Goal: Information Seeking & Learning: Learn about a topic

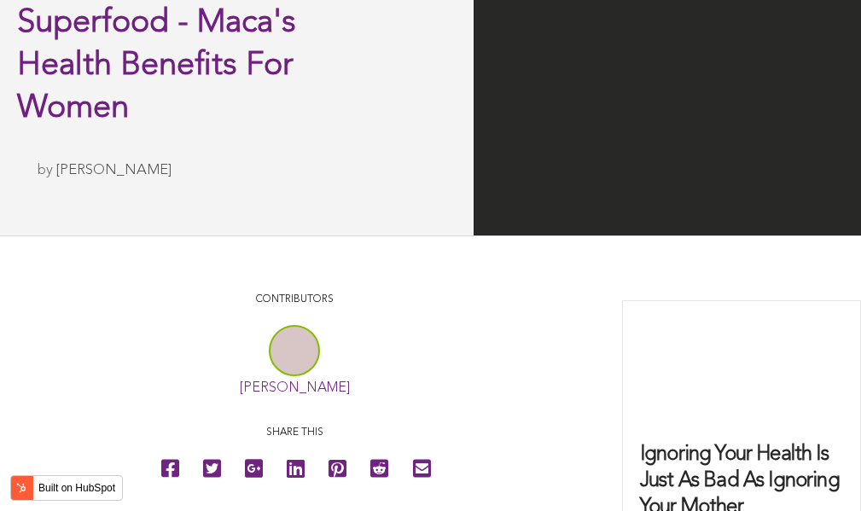
scroll to position [5998, 0]
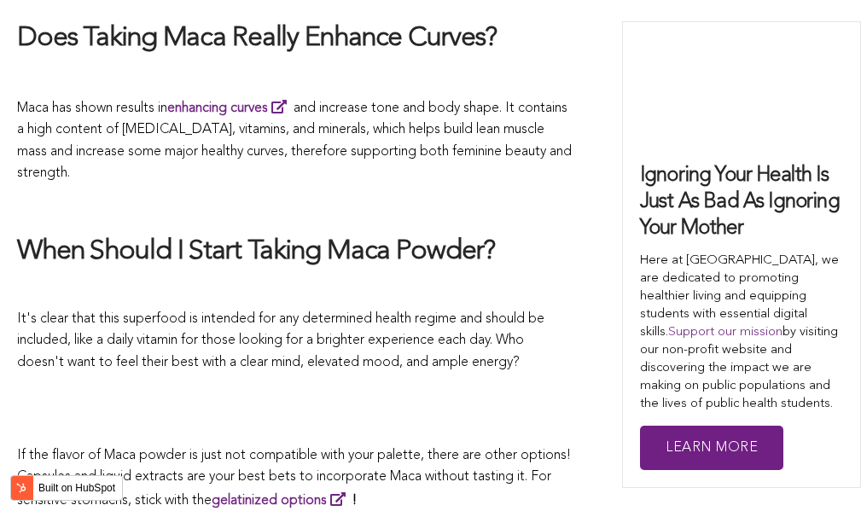
click at [545, 312] on span "It's clear that this superfood is intended for any determined health regime and…" at bounding box center [281, 340] width 528 height 57
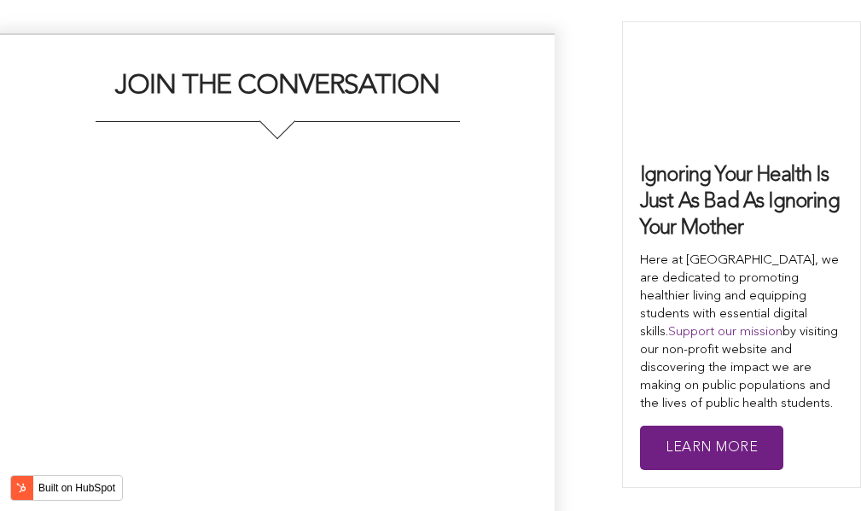
scroll to position [3618, 0]
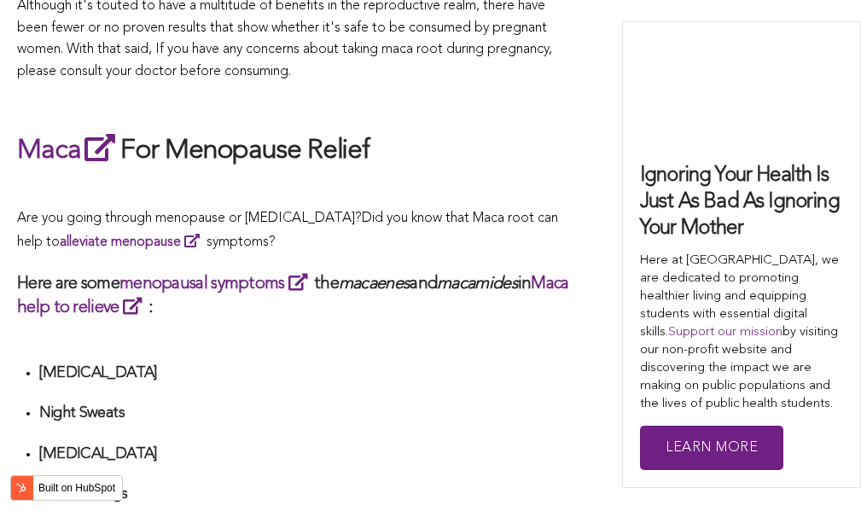
click at [518, 276] on em "macamides" at bounding box center [477, 284] width 81 height 17
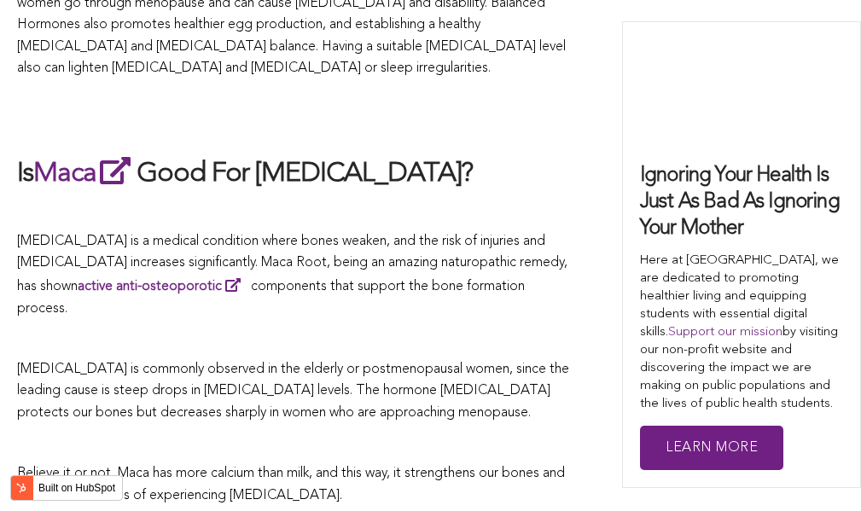
scroll to position [4318, 0]
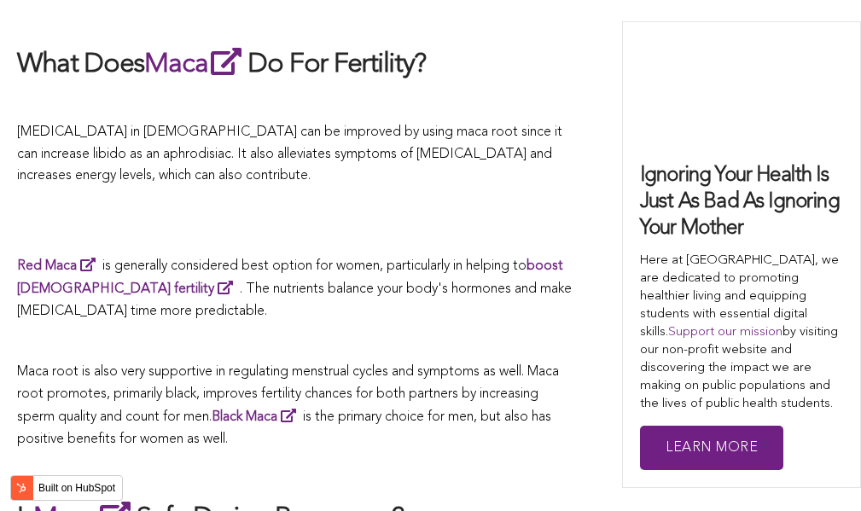
scroll to position [3849, 0]
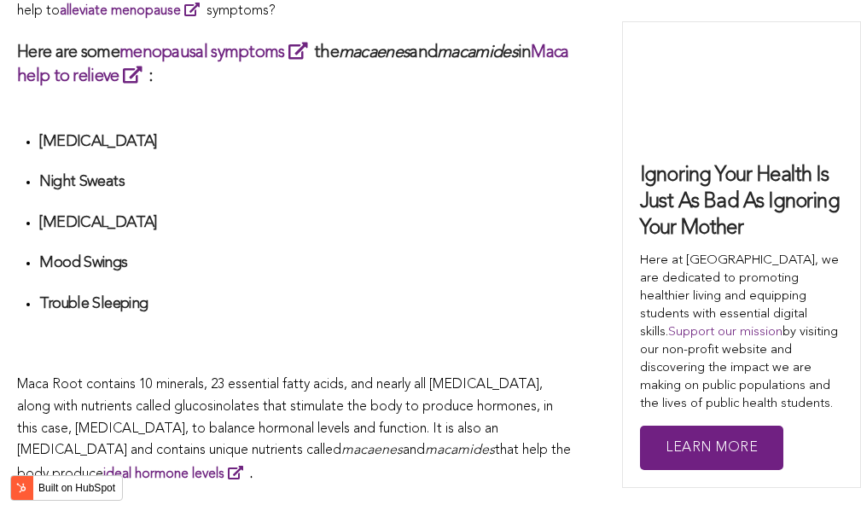
click at [359, 255] on li "Mood Swings" at bounding box center [305, 270] width 533 height 32
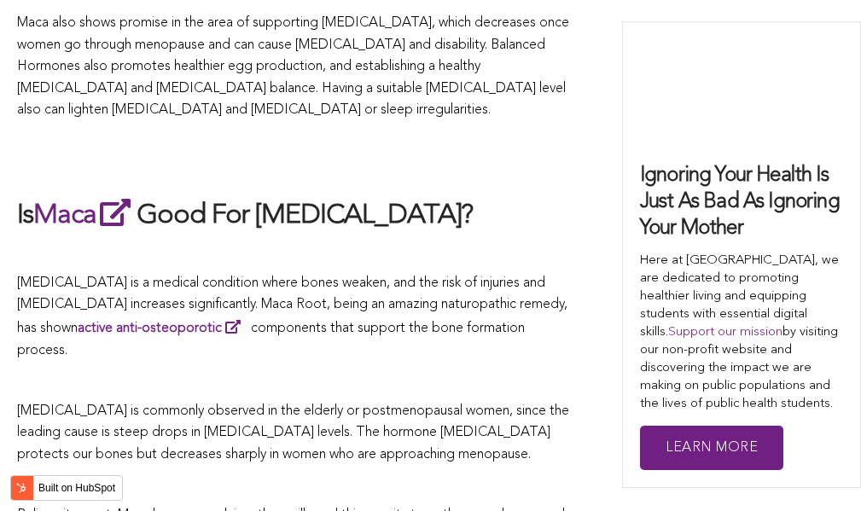
scroll to position [4447, 0]
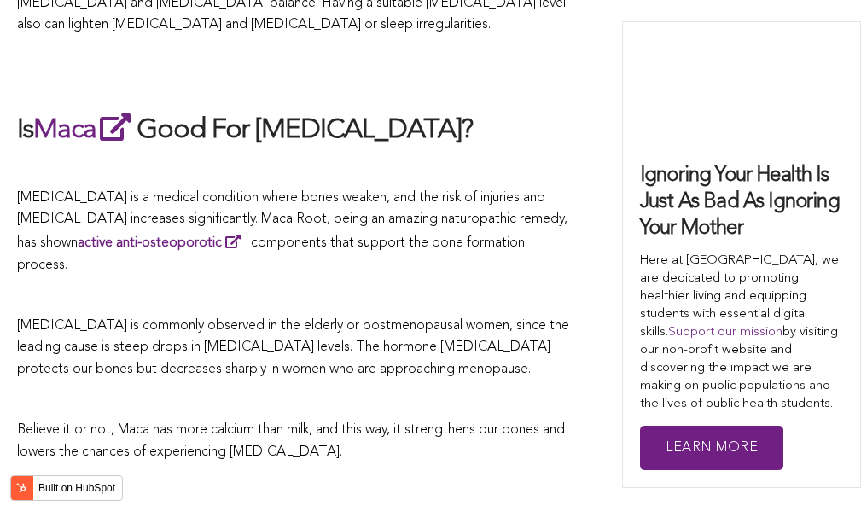
click at [482, 285] on p at bounding box center [294, 296] width 555 height 22
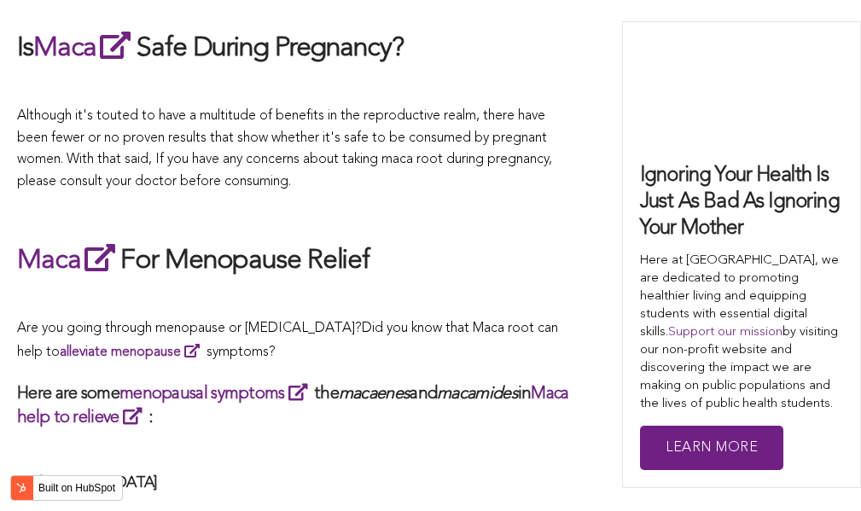
scroll to position [4879, 0]
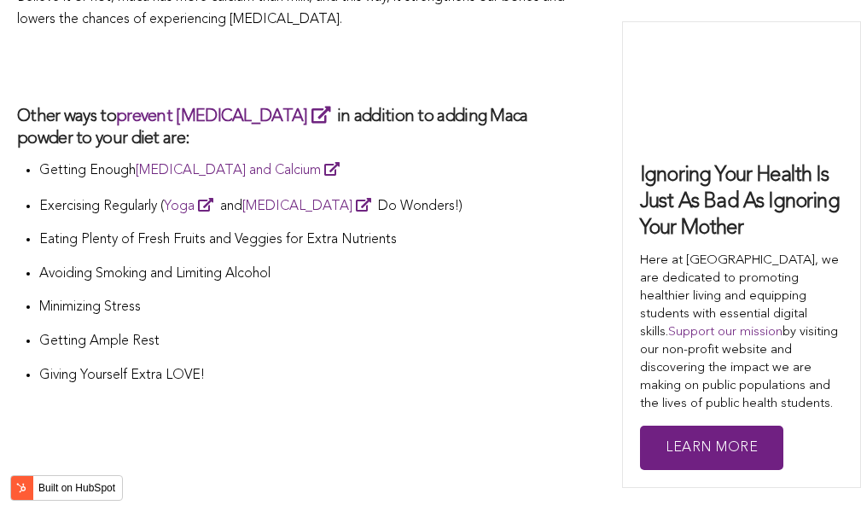
click at [380, 297] on p "Minimizing Stress" at bounding box center [305, 308] width 533 height 22
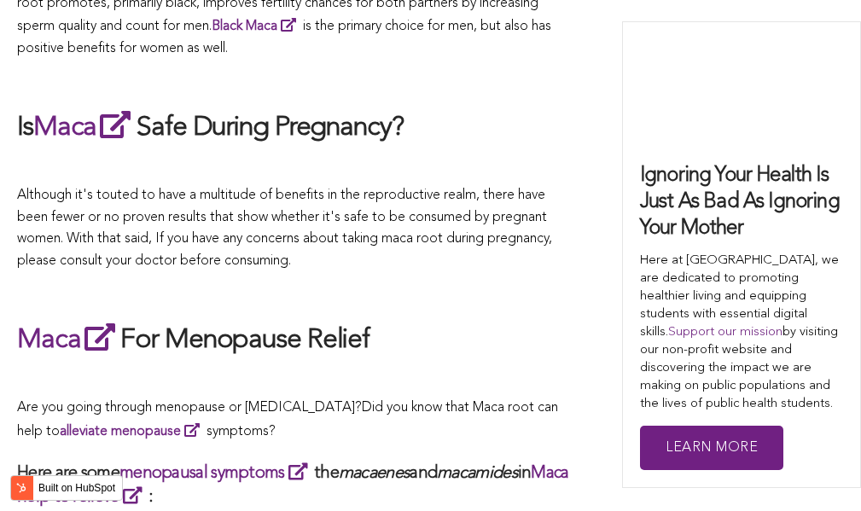
scroll to position [5460, 0]
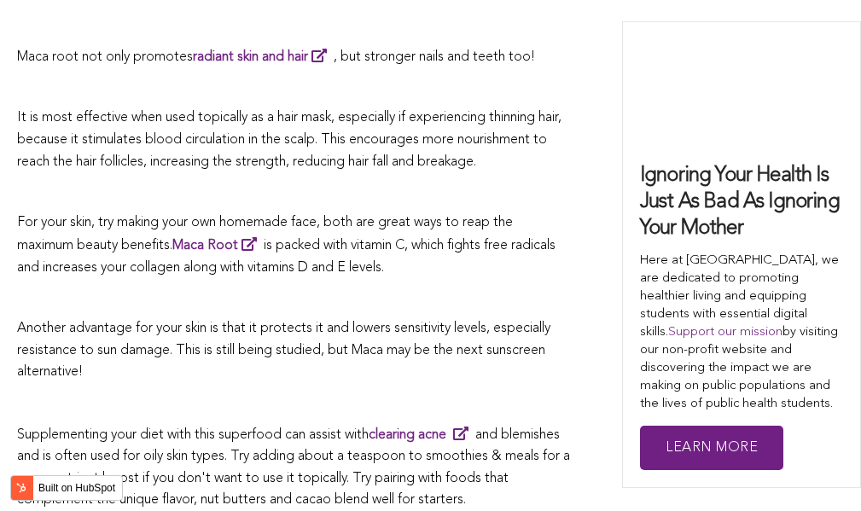
click at [319, 429] on span "Supplementing your diet with this superfood can assist with clearing acne and b…" at bounding box center [293, 468] width 553 height 79
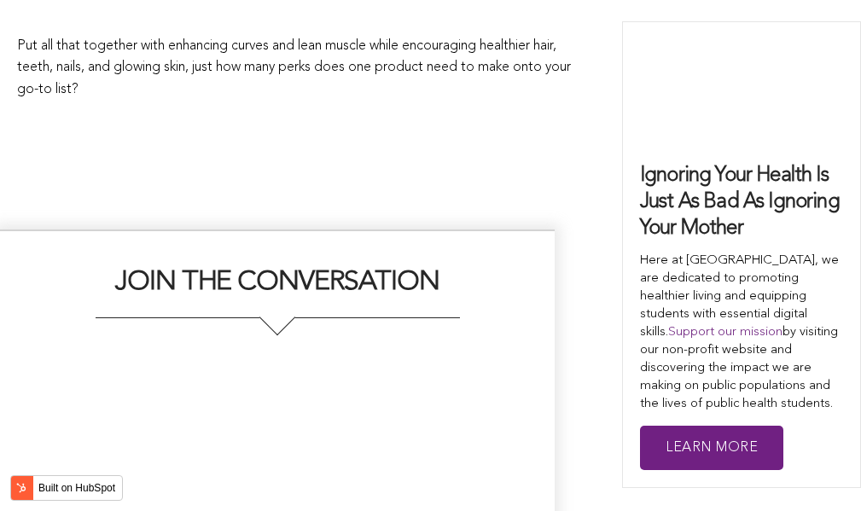
scroll to position [4518, 0]
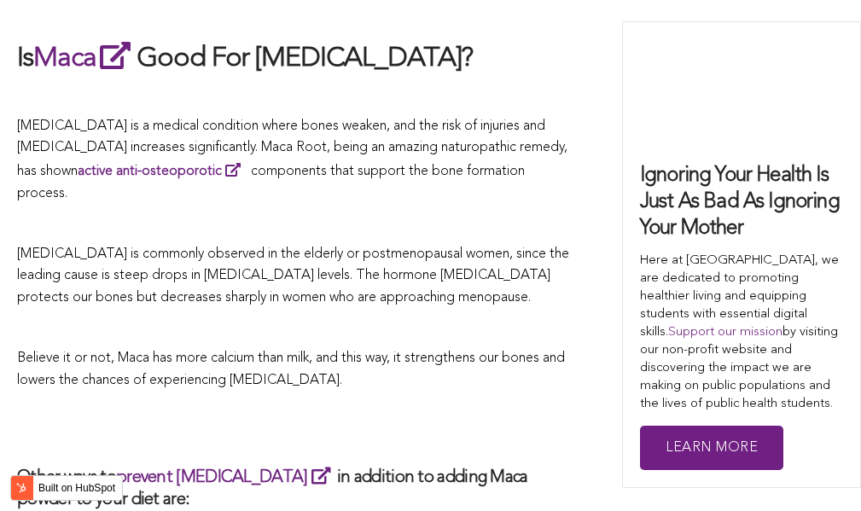
click at [450, 255] on p "[MEDICAL_DATA] is commonly observed in the elderly or postmenopausal women, sin…" at bounding box center [294, 277] width 555 height 66
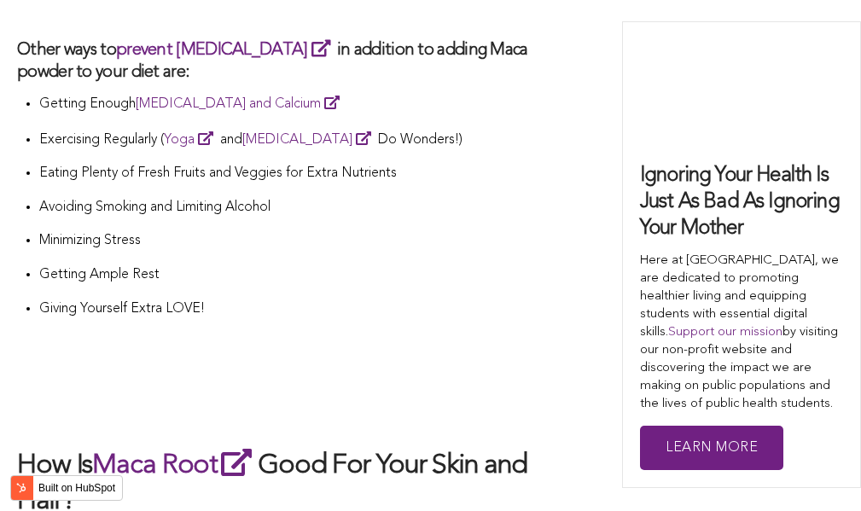
click at [375, 299] on p "Giving Yourself Extra LOVE!" at bounding box center [305, 310] width 533 height 22
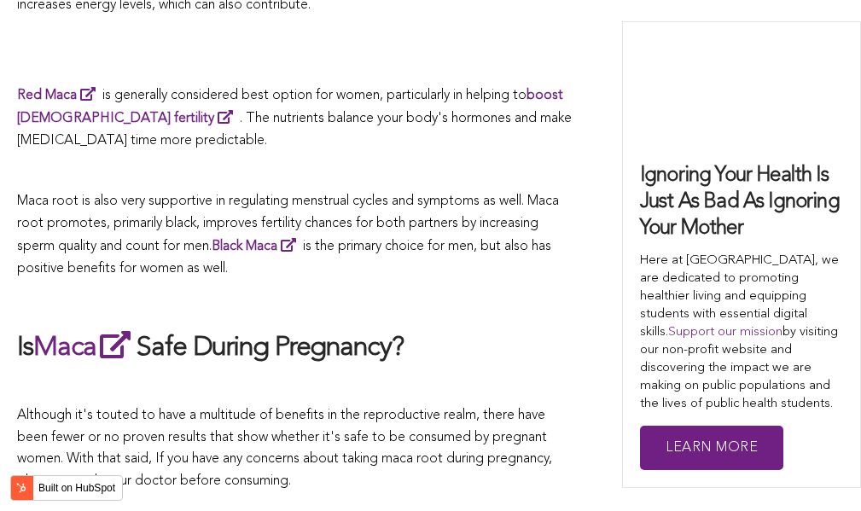
click at [540, 255] on p "Maca root is also very supportive in regulating menstrual cycles and symptoms a…" at bounding box center [294, 235] width 555 height 89
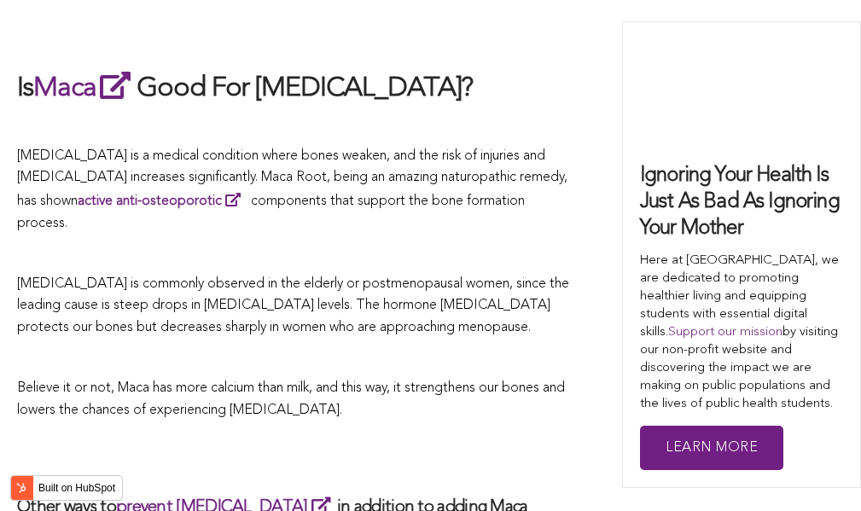
scroll to position [4574, 0]
